Goal: Contribute content

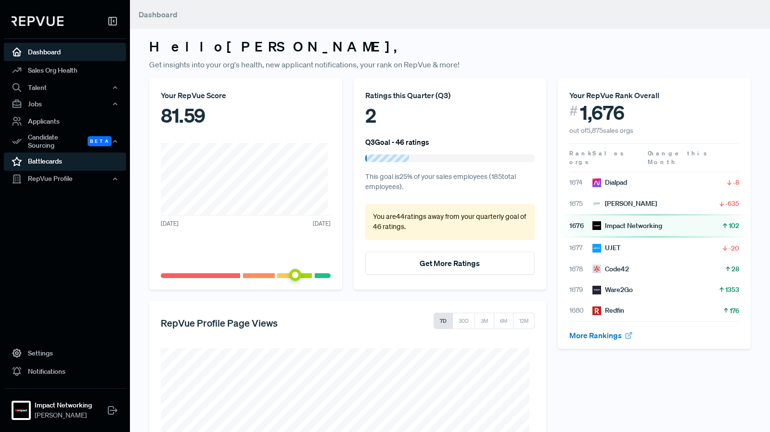
click at [51, 155] on link "Battlecards" at bounding box center [65, 162] width 122 height 18
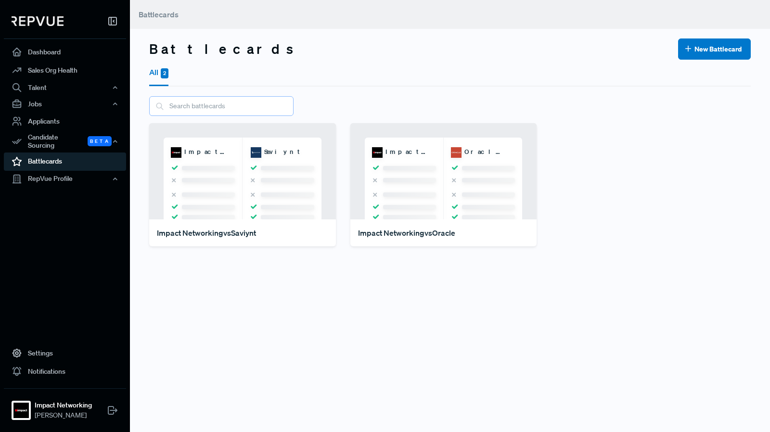
click at [220, 102] on input "text" at bounding box center [221, 106] width 144 height 20
click at [283, 234] on div "Impact Networking vs Saviynt" at bounding box center [242, 233] width 187 height 27
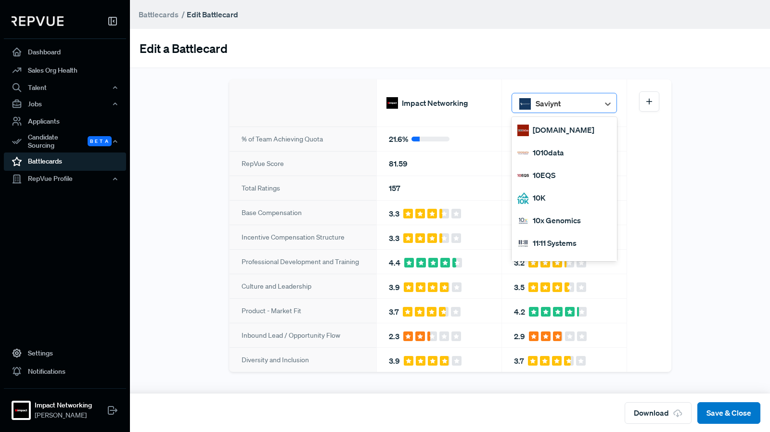
click at [568, 106] on div at bounding box center [565, 103] width 59 height 17
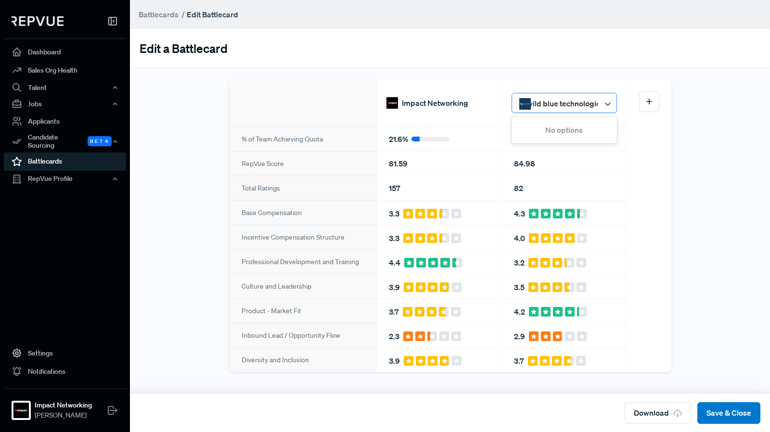
type input "wild blue technologies"
click at [585, 105] on input "wild blue technologies" at bounding box center [562, 103] width 79 height 15
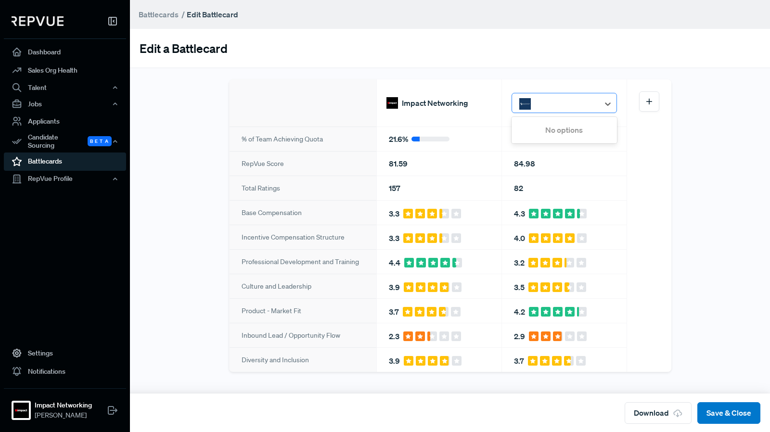
scroll to position [0, 0]
